Goal: Information Seeking & Learning: Learn about a topic

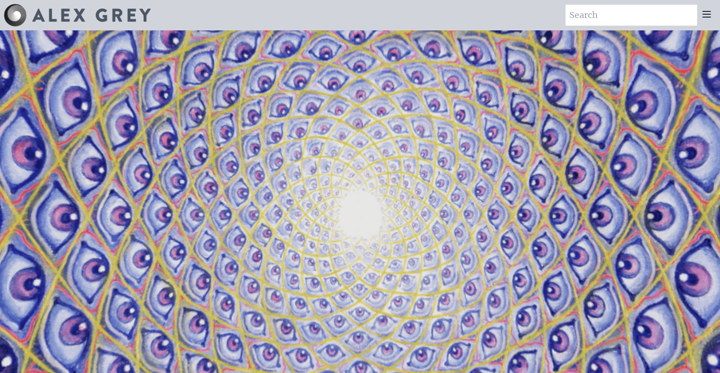
click at [703, 13] on icon at bounding box center [706, 14] width 11 height 11
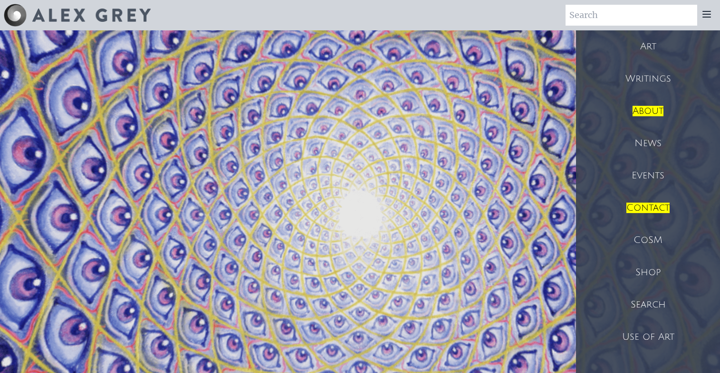
click at [655, 111] on mark "About" at bounding box center [647, 111] width 31 height 10
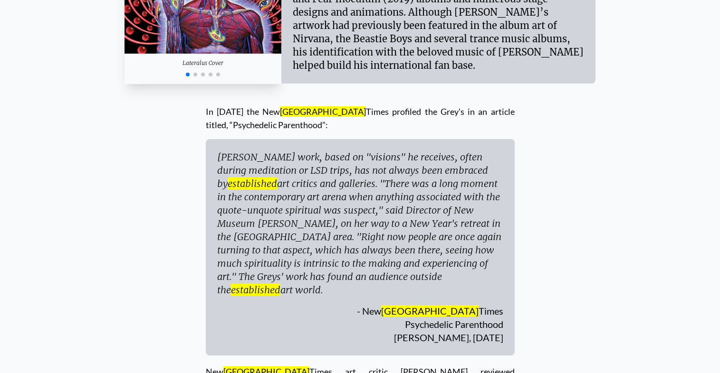
scroll to position [4136, 0]
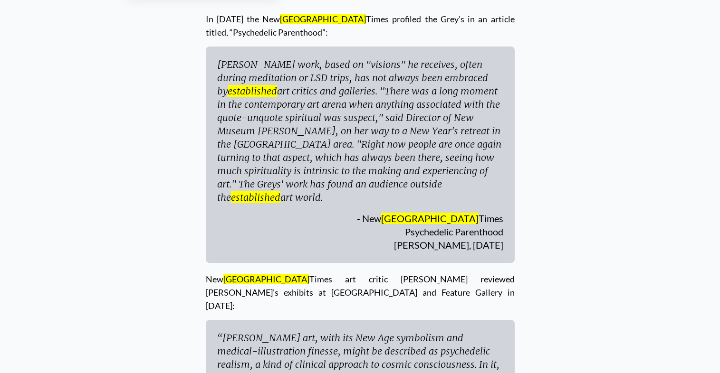
click at [653, 260] on div "Mystic Eye: The Story of Alex Grey Photography: Eric Allen Ken Wilber, 1998 Ale…" at bounding box center [360, 276] width 720 height 8764
